Goal: Task Accomplishment & Management: Use online tool/utility

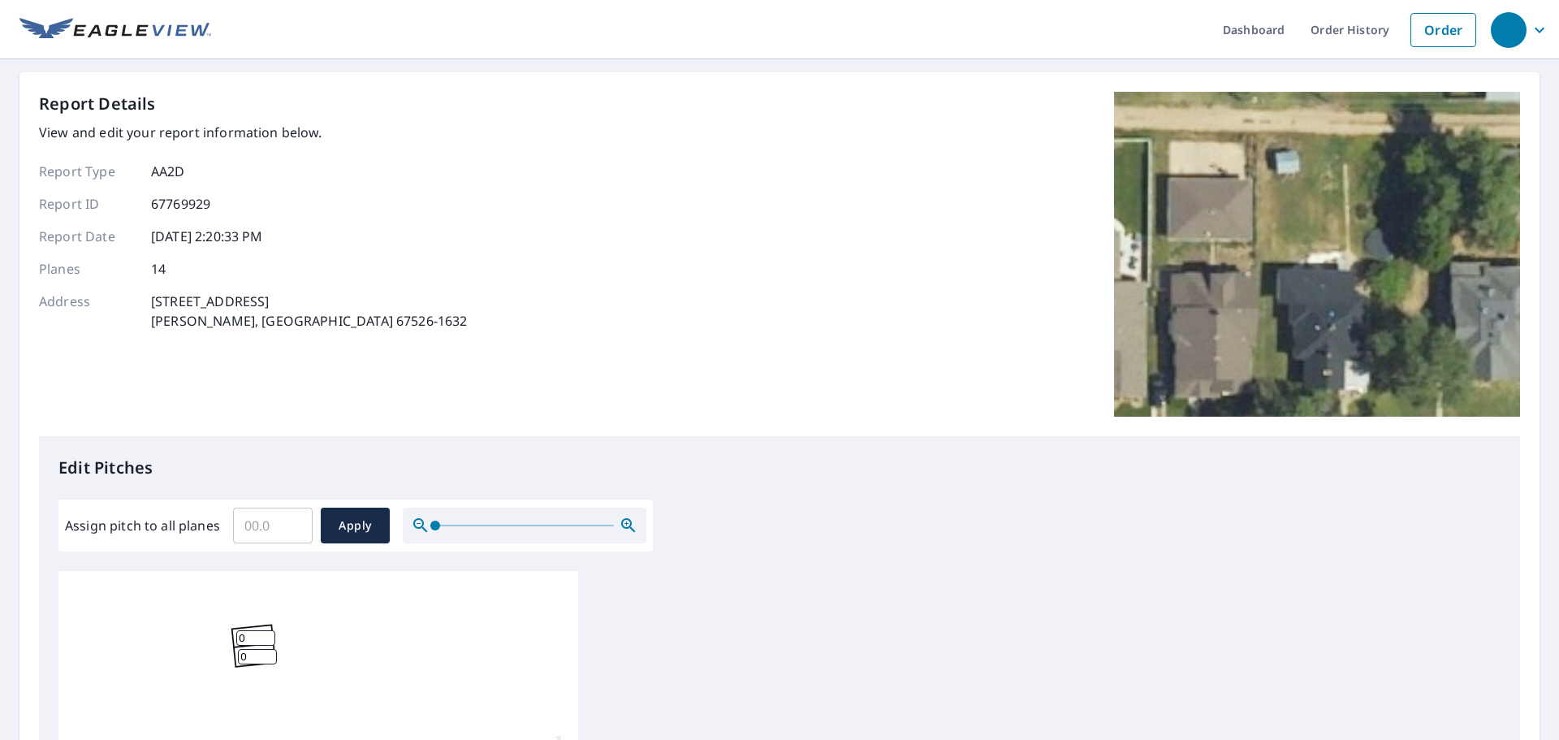
scroll to position [16, 0]
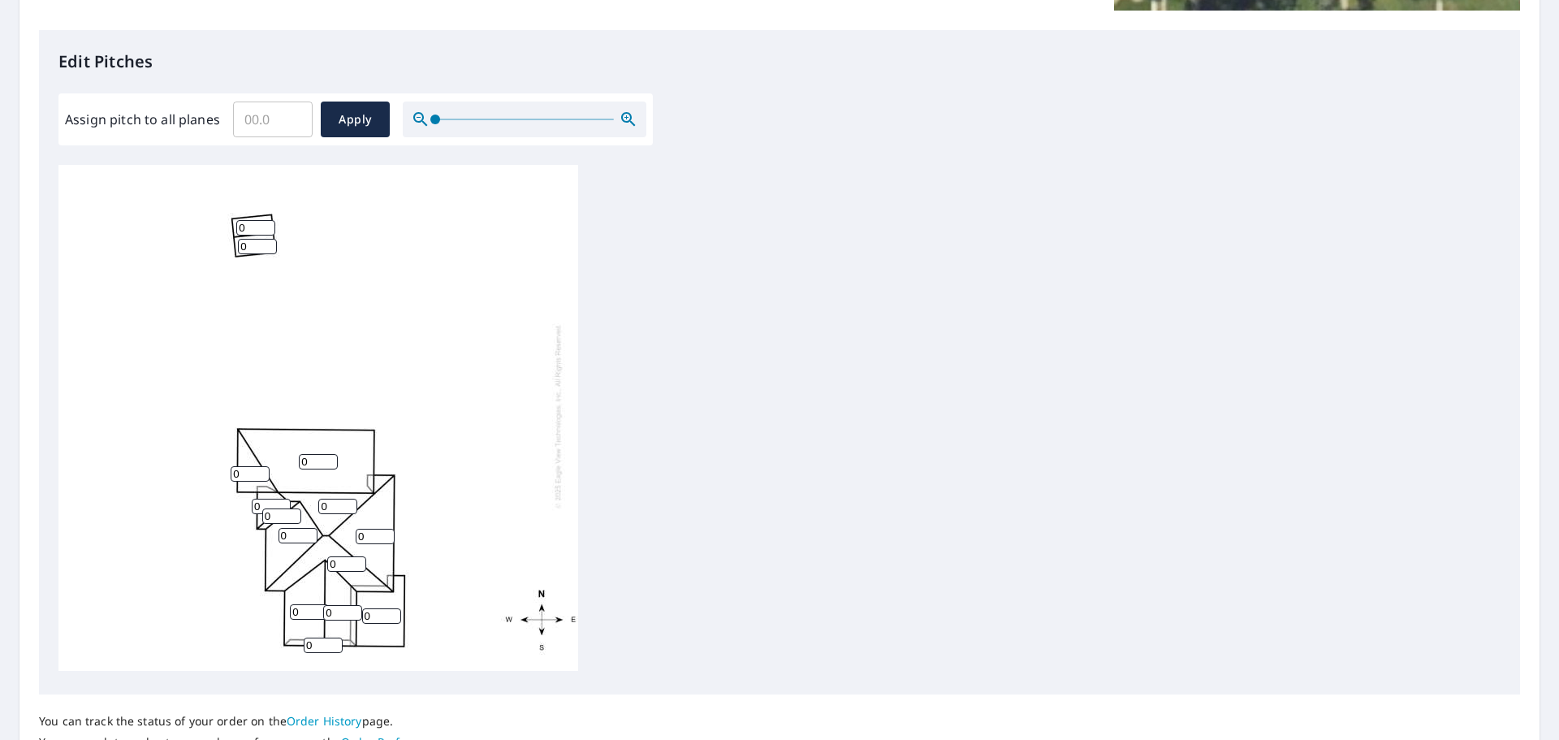
drag, startPoint x: 219, startPoint y: 198, endPoint x: 314, endPoint y: 263, distance: 115.1
click at [314, 263] on div "0 0 0 0 0 0 0 0 0 0 0 0 0 0" at bounding box center [318, 416] width 520 height 510
click at [303, 604] on input "0" at bounding box center [309, 611] width 39 height 15
drag, startPoint x: 304, startPoint y: 602, endPoint x: 215, endPoint y: 614, distance: 90.1
click at [215, 613] on div "0 0 0 0 0 0 0 0 0 0 0 0 0 0" at bounding box center [318, 416] width 520 height 510
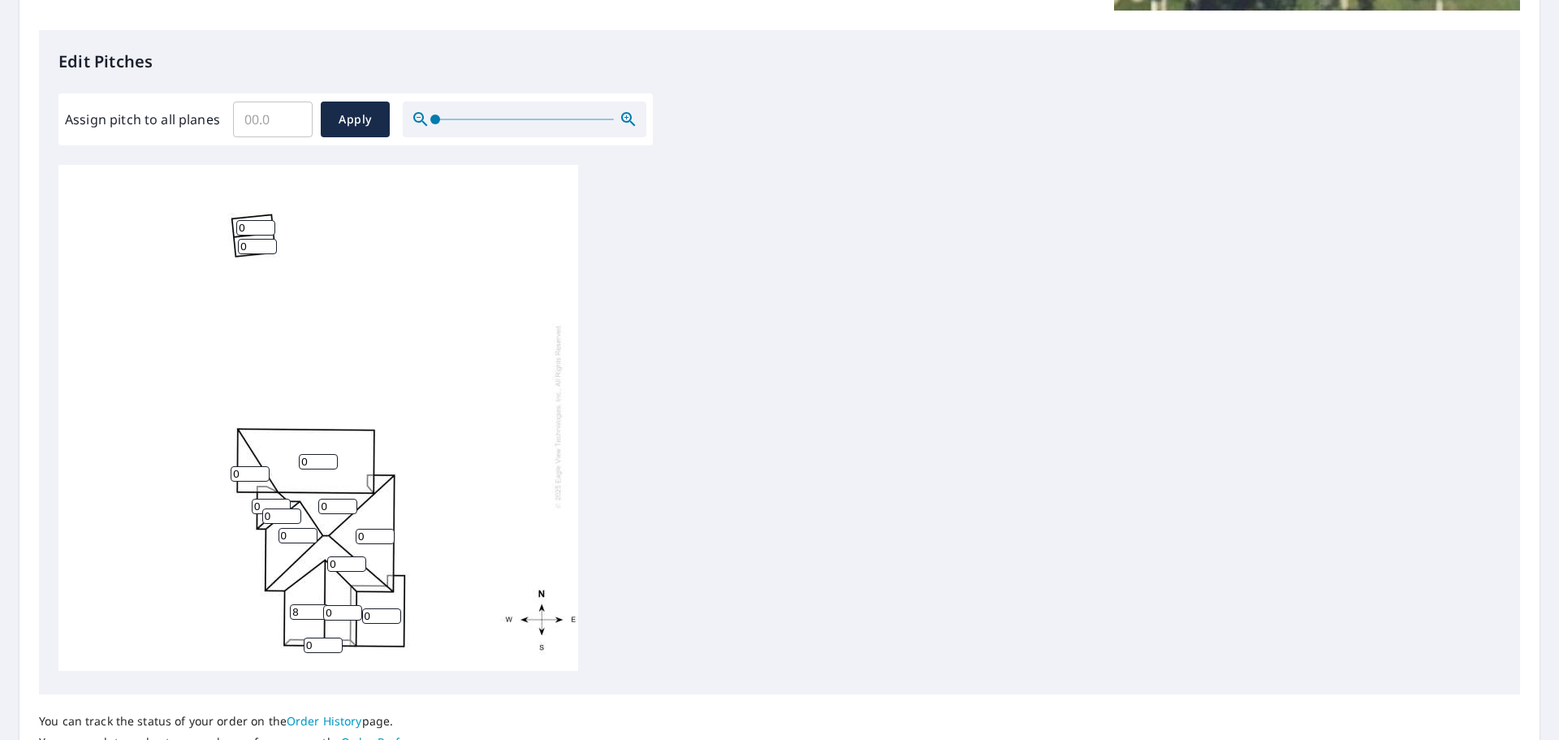
type input "8"
drag, startPoint x: 335, startPoint y: 602, endPoint x: 323, endPoint y: 603, distance: 12.2
click at [322, 603] on div "0 0 0 8 0 0 0 0 0 0 0 0 0 0" at bounding box center [318, 416] width 520 height 510
type input "8"
drag, startPoint x: 323, startPoint y: 632, endPoint x: 288, endPoint y: 637, distance: 35.1
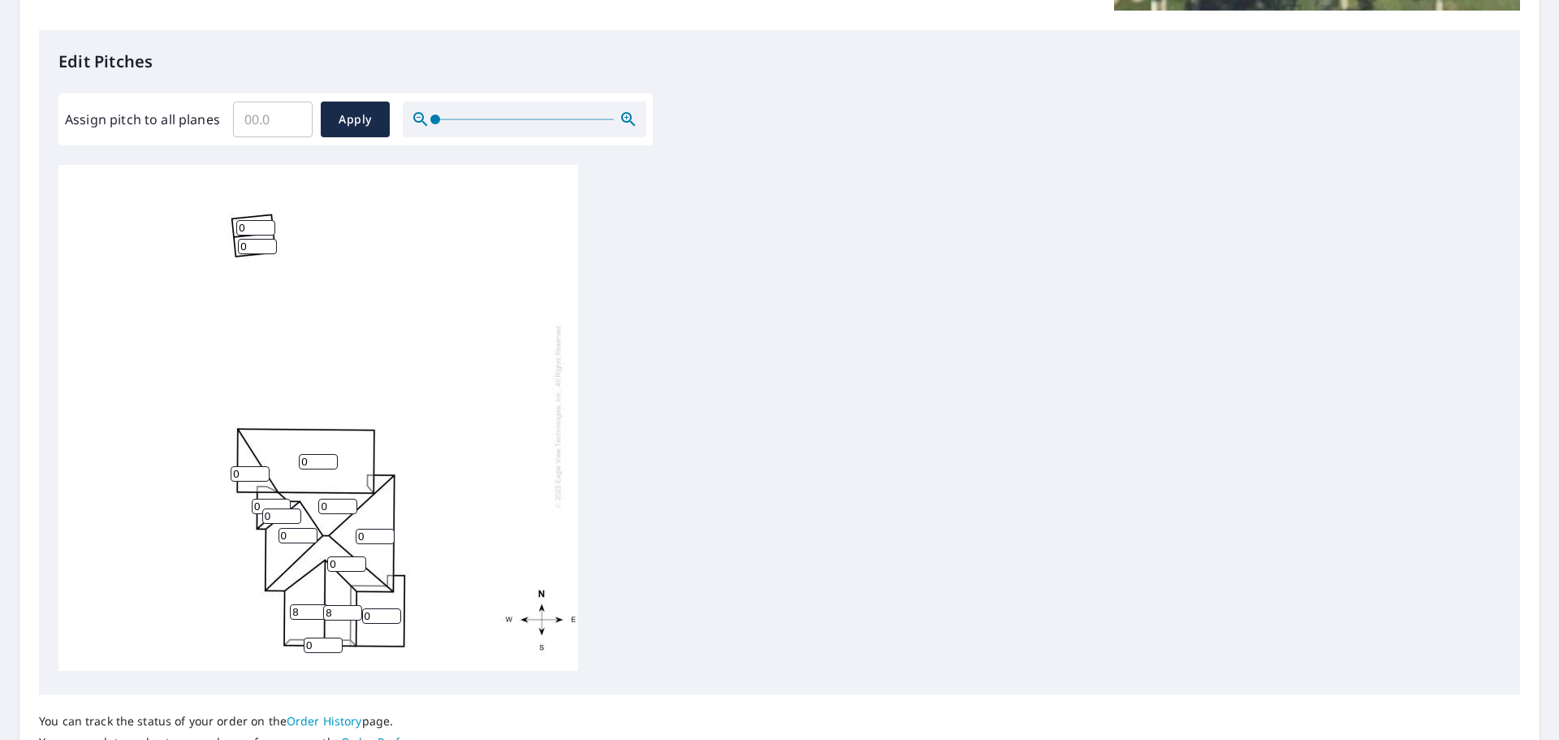
click at [288, 637] on div "0 0 0 8 0 0 0 8 0 0 0 0 0 0" at bounding box center [318, 416] width 520 height 510
type input "3"
click at [348, 556] on input "0" at bounding box center [346, 563] width 39 height 15
drag, startPoint x: 348, startPoint y: 550, endPoint x: 261, endPoint y: 563, distance: 88.8
click at [261, 563] on div "0 0 0 8 0 0 0 8 0 0 0 0 3 0" at bounding box center [318, 416] width 520 height 510
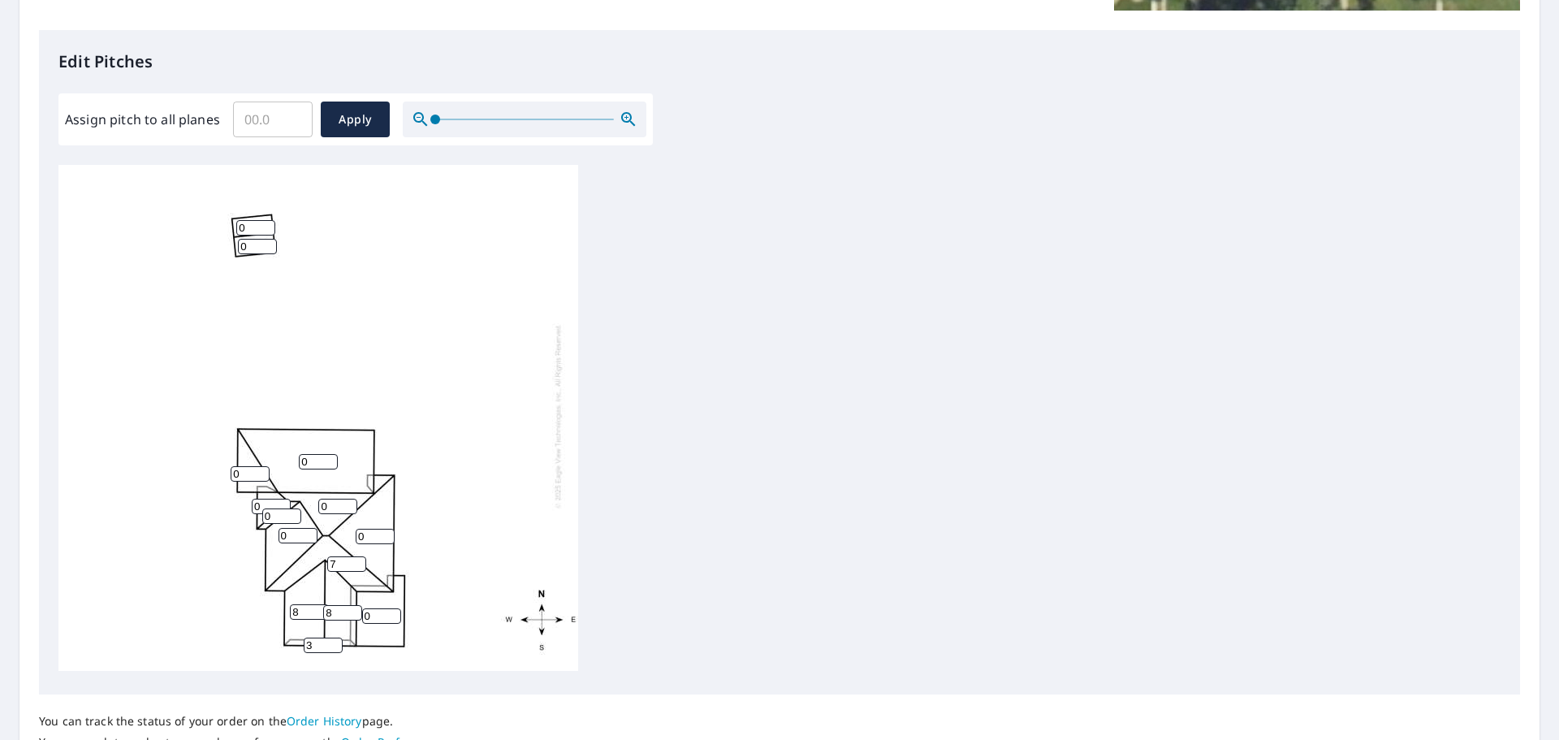
type input "7"
drag, startPoint x: 373, startPoint y: 526, endPoint x: 347, endPoint y: 527, distance: 26.0
click at [347, 527] on div "0 0 0 8 0 7 0 8 0 0 0 0 3 0" at bounding box center [318, 416] width 520 height 510
type input "7"
drag, startPoint x: 337, startPoint y: 494, endPoint x: 316, endPoint y: 495, distance: 21.2
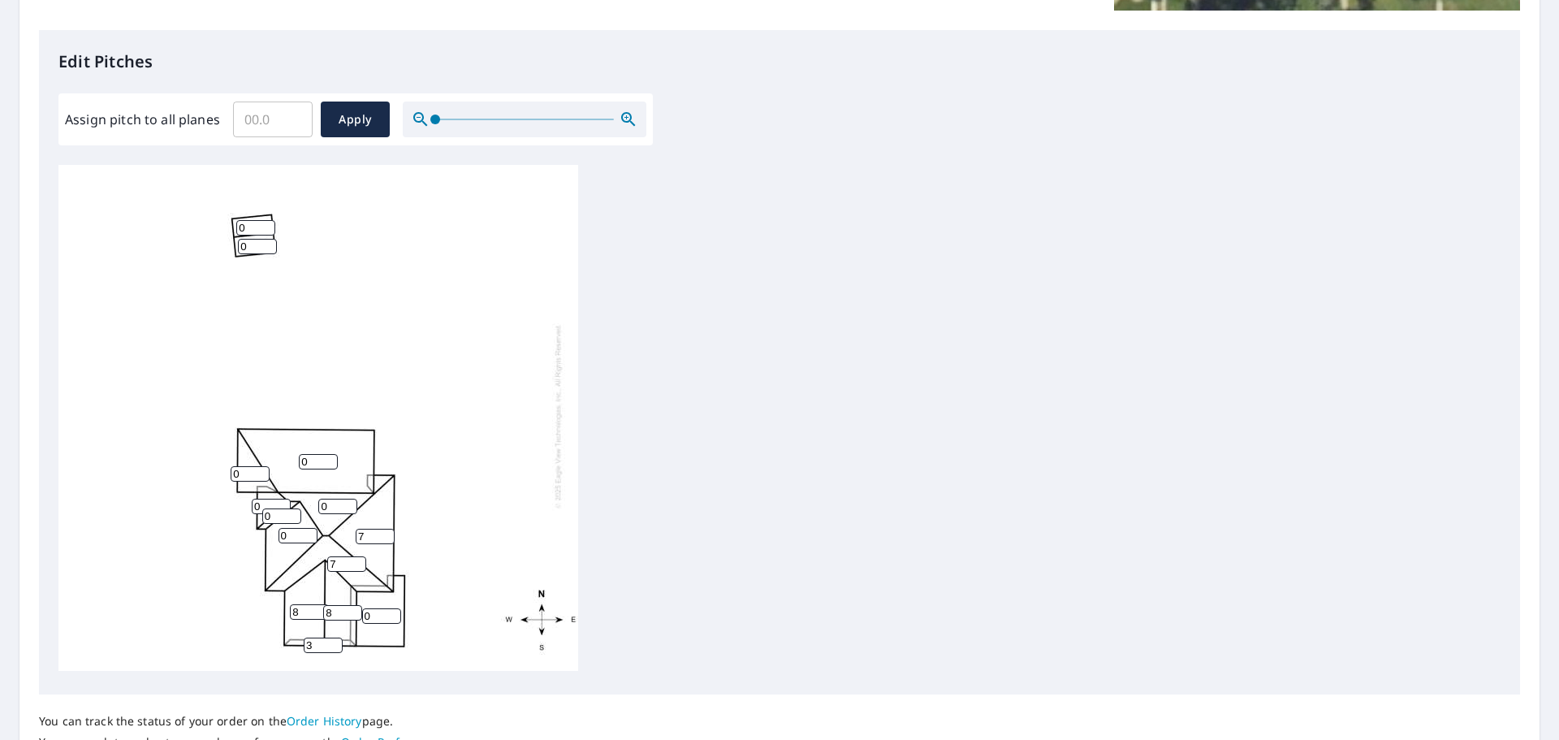
click at [316, 495] on div "0 7 0 8 0 7 0 8 0 0 0 0 3 0" at bounding box center [318, 416] width 520 height 510
type input "7"
click at [278, 528] on input "0" at bounding box center [297, 535] width 39 height 15
type input "7"
drag, startPoint x: 372, startPoint y: 609, endPoint x: 364, endPoint y: 607, distance: 8.3
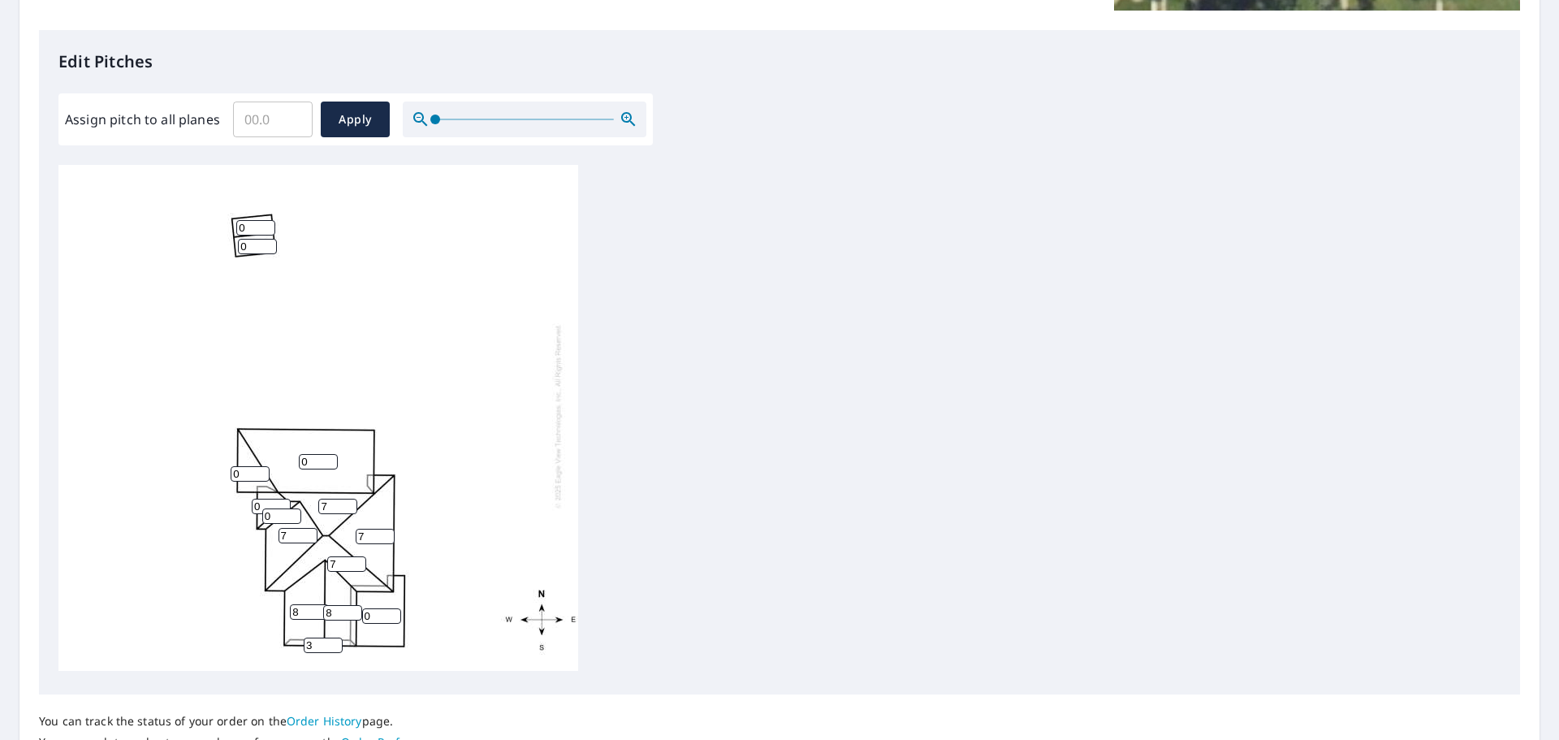
click at [364, 608] on input "0" at bounding box center [381, 615] width 39 height 15
type input "2"
click at [300, 454] on input "0" at bounding box center [318, 461] width 39 height 15
type input "3"
drag, startPoint x: 240, startPoint y: 464, endPoint x: 201, endPoint y: 466, distance: 39.0
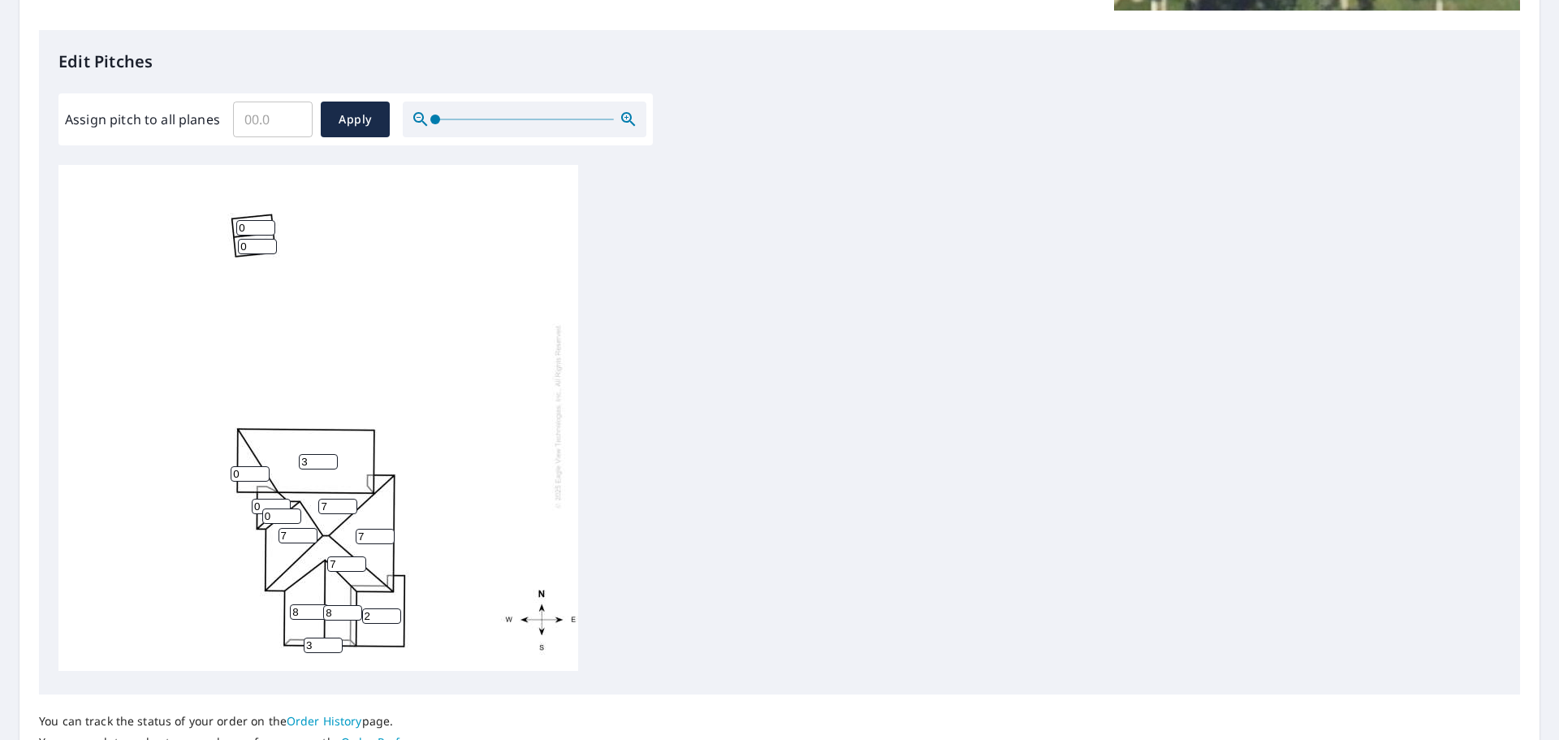
click at [201, 466] on div "3 7 2 8 7 7 7 8 0 0 0 0 3 0" at bounding box center [318, 416] width 520 height 510
type input "3"
drag, startPoint x: 261, startPoint y: 492, endPoint x: 250, endPoint y: 493, distance: 11.4
click at [250, 493] on div "3 7 2 8 7 7 7 8 3 0 0 0 3 0" at bounding box center [318, 416] width 520 height 510
type input "7"
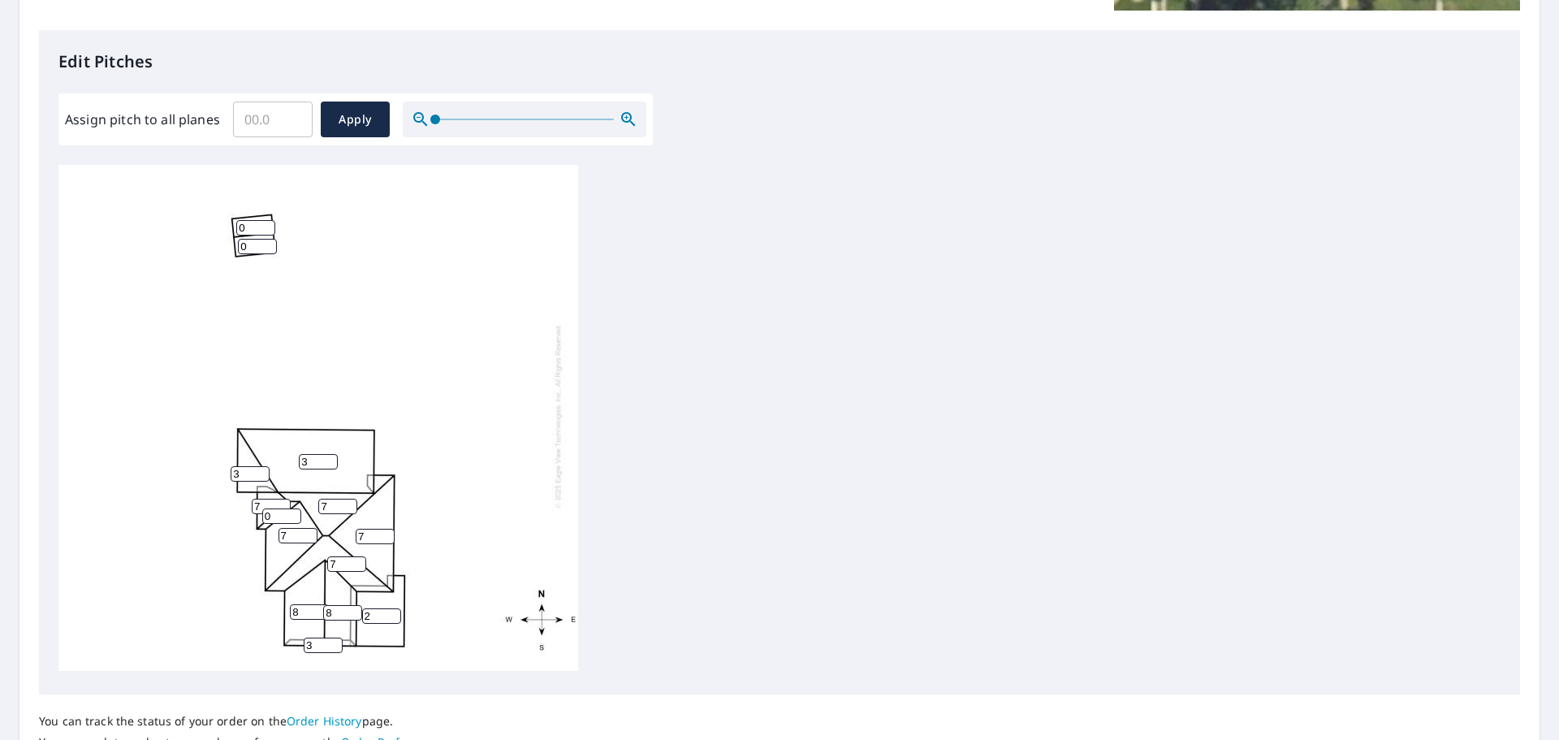
click at [263, 508] on input "0" at bounding box center [281, 515] width 39 height 15
type input "7"
click at [688, 467] on div "3 7 2 8 7 7 7 8 3 0 7 0 3 7" at bounding box center [779, 420] width 1442 height 510
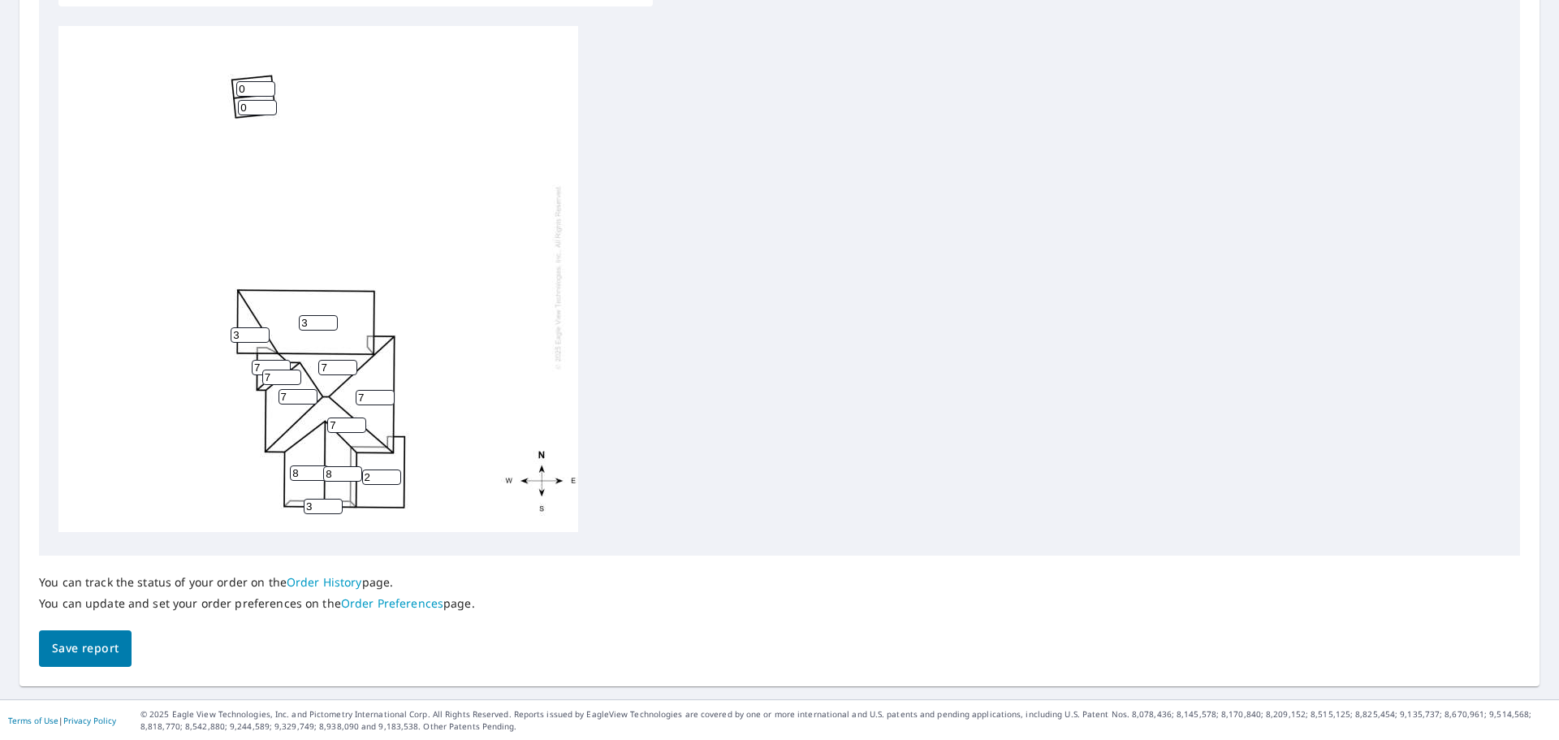
scroll to position [546, 0]
click at [96, 650] on span "Save report" at bounding box center [85, 647] width 67 height 20
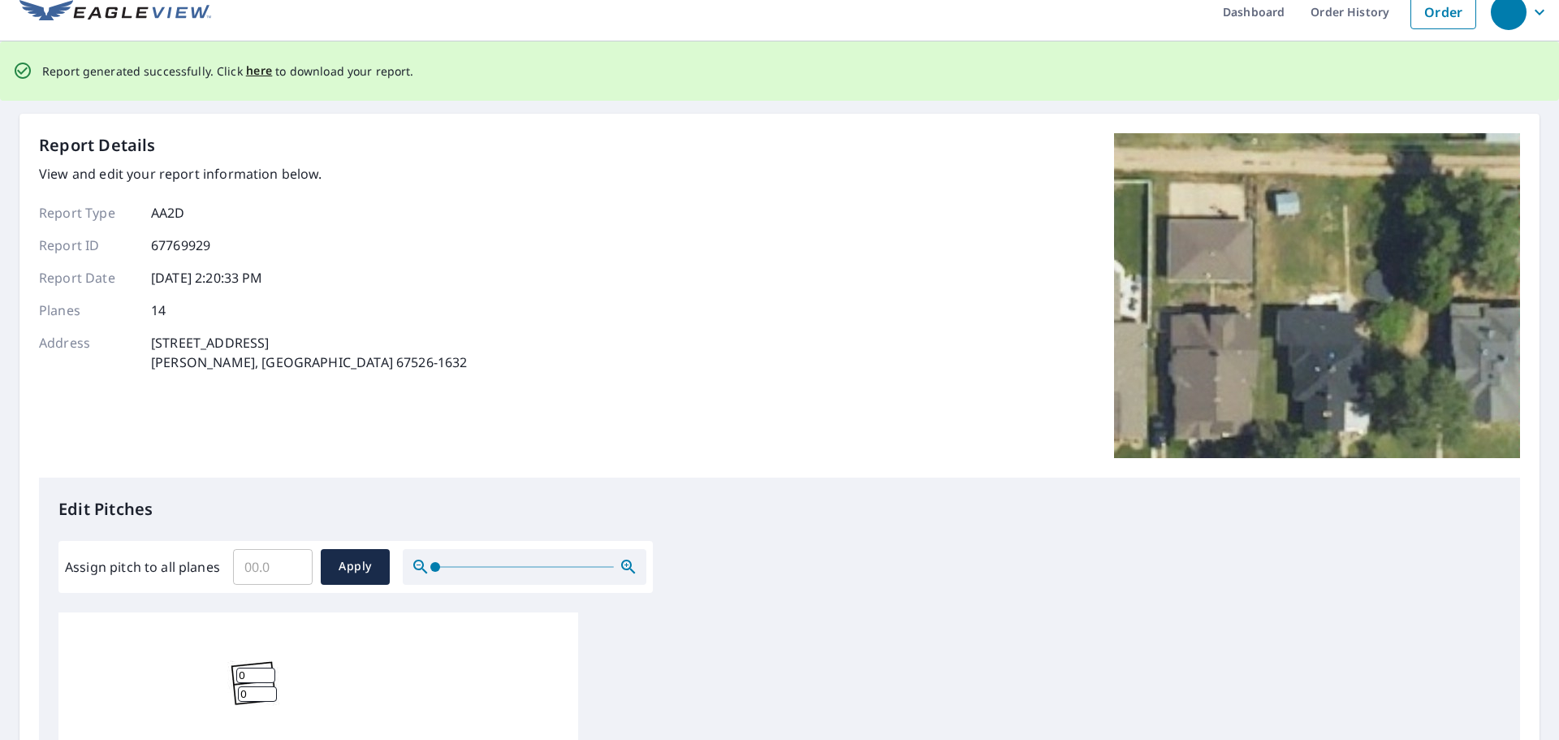
scroll to position [0, 0]
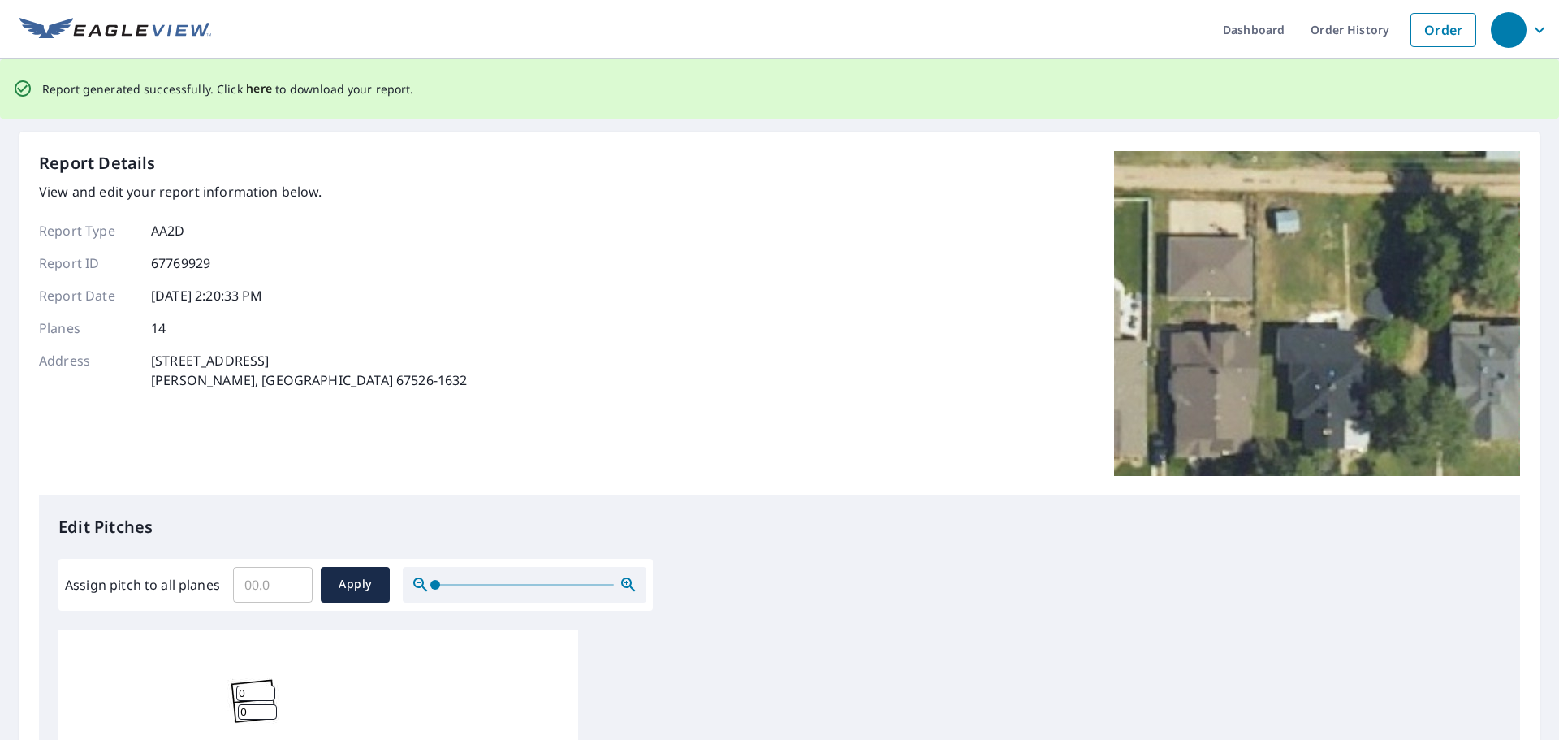
click at [254, 90] on span "here" at bounding box center [259, 89] width 27 height 20
